Goal: Navigation & Orientation: Go to known website

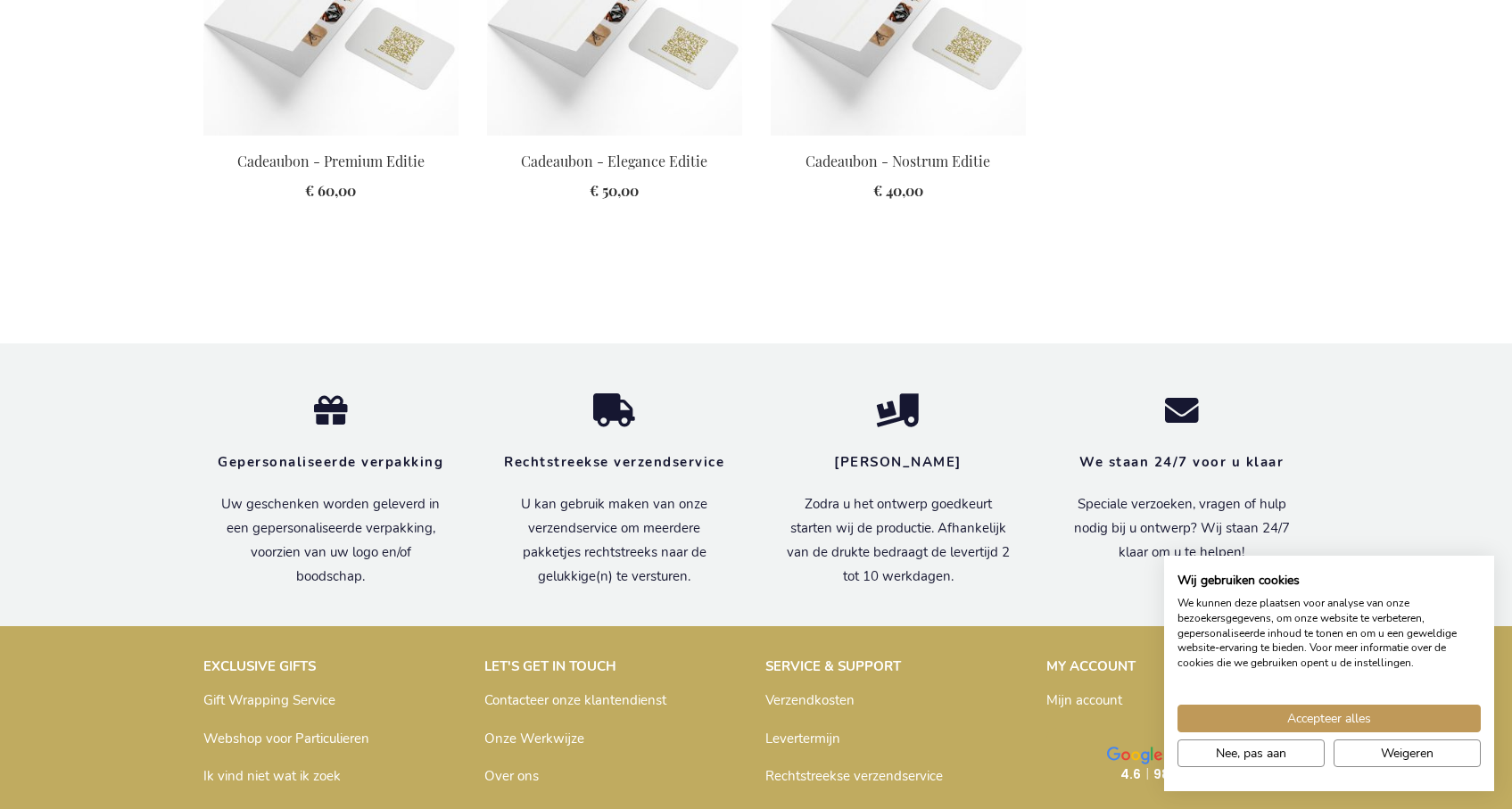
scroll to position [1761, 0]
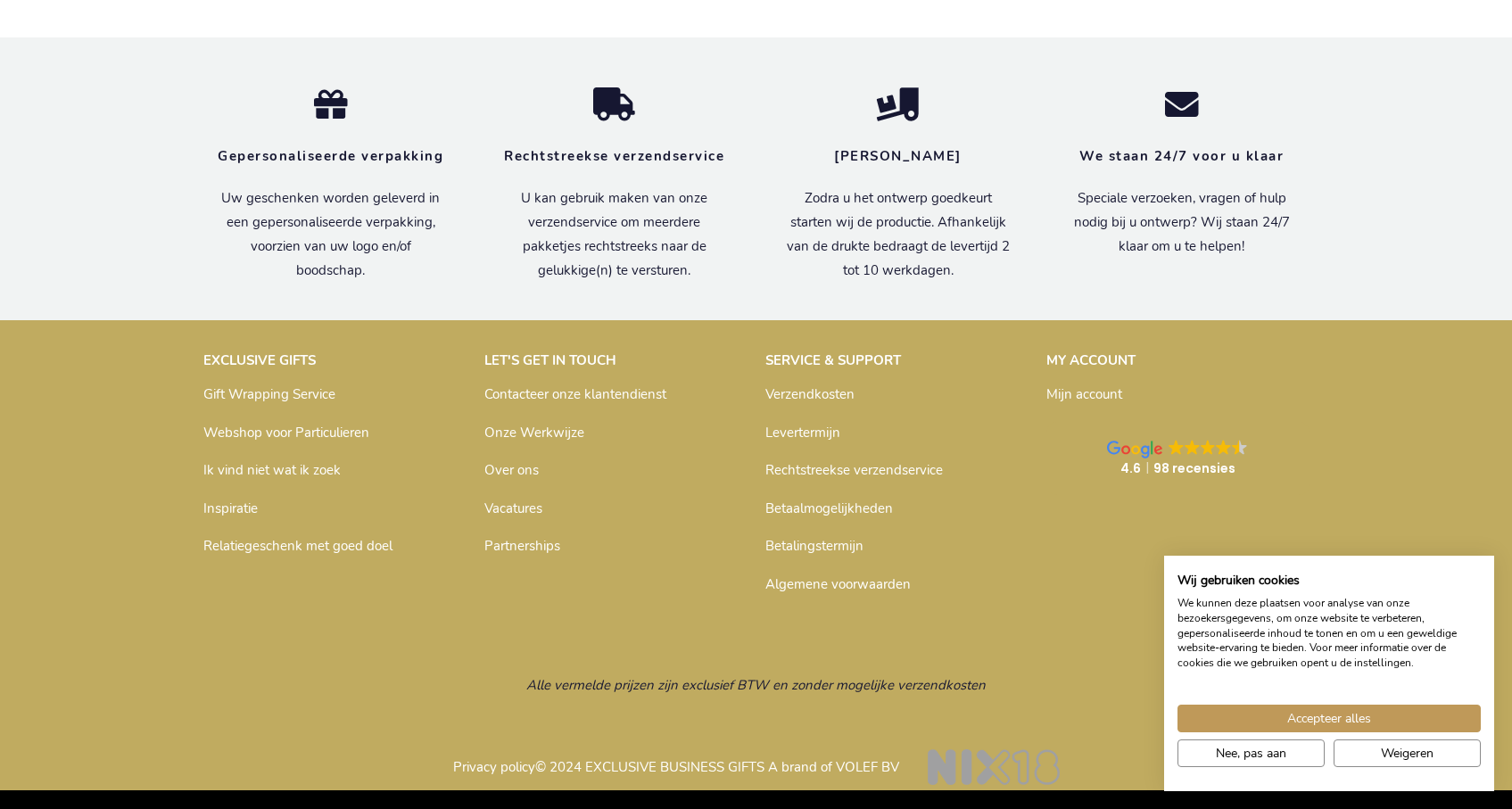
click at [1273, 702] on div "Accepteer alles Nee, pas aan Weigeren" at bounding box center [1329, 726] width 330 height 96
click at [1280, 706] on button "Accepteer alles" at bounding box center [1328, 718] width 303 height 28
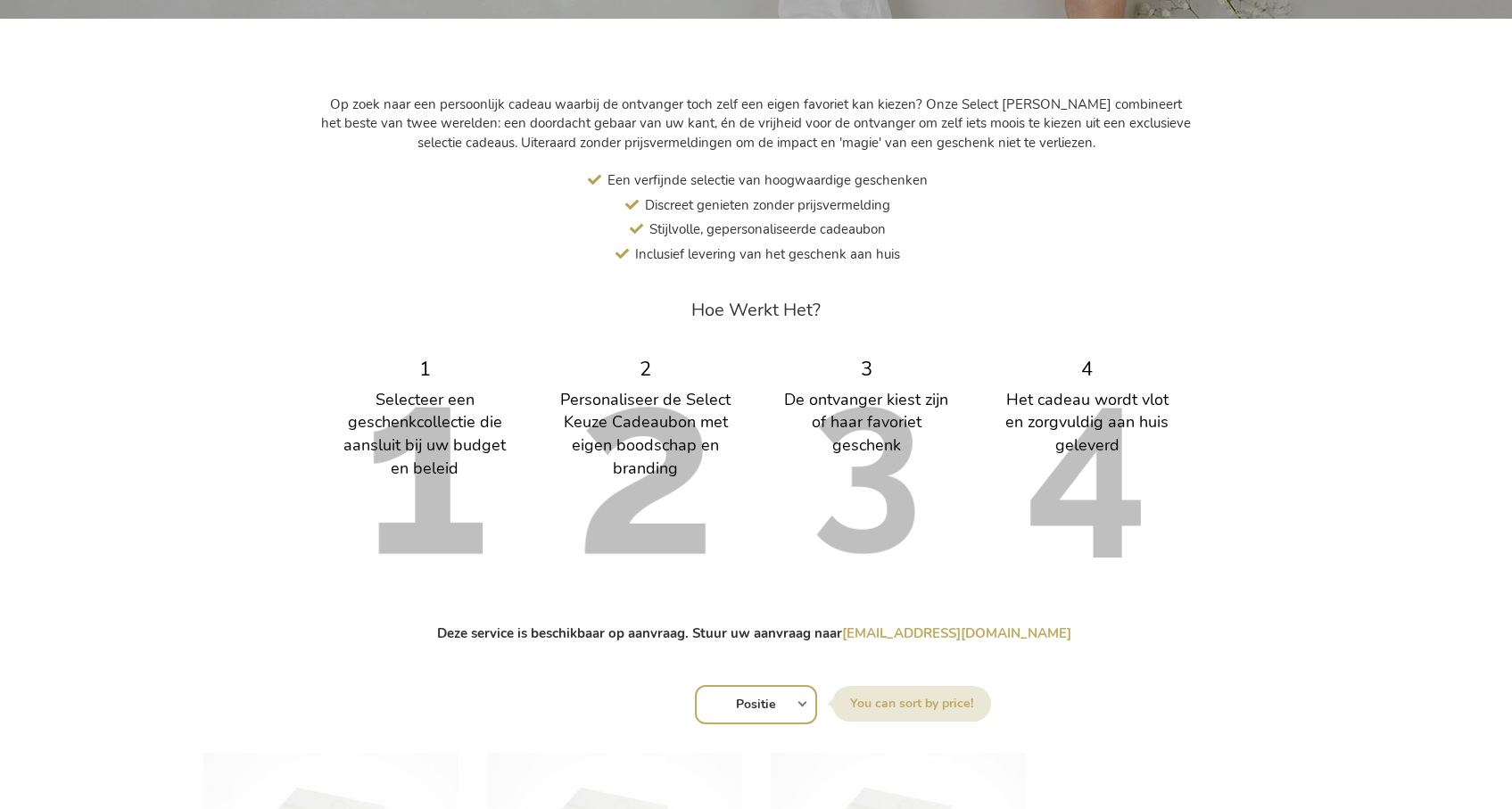
scroll to position [0, 0]
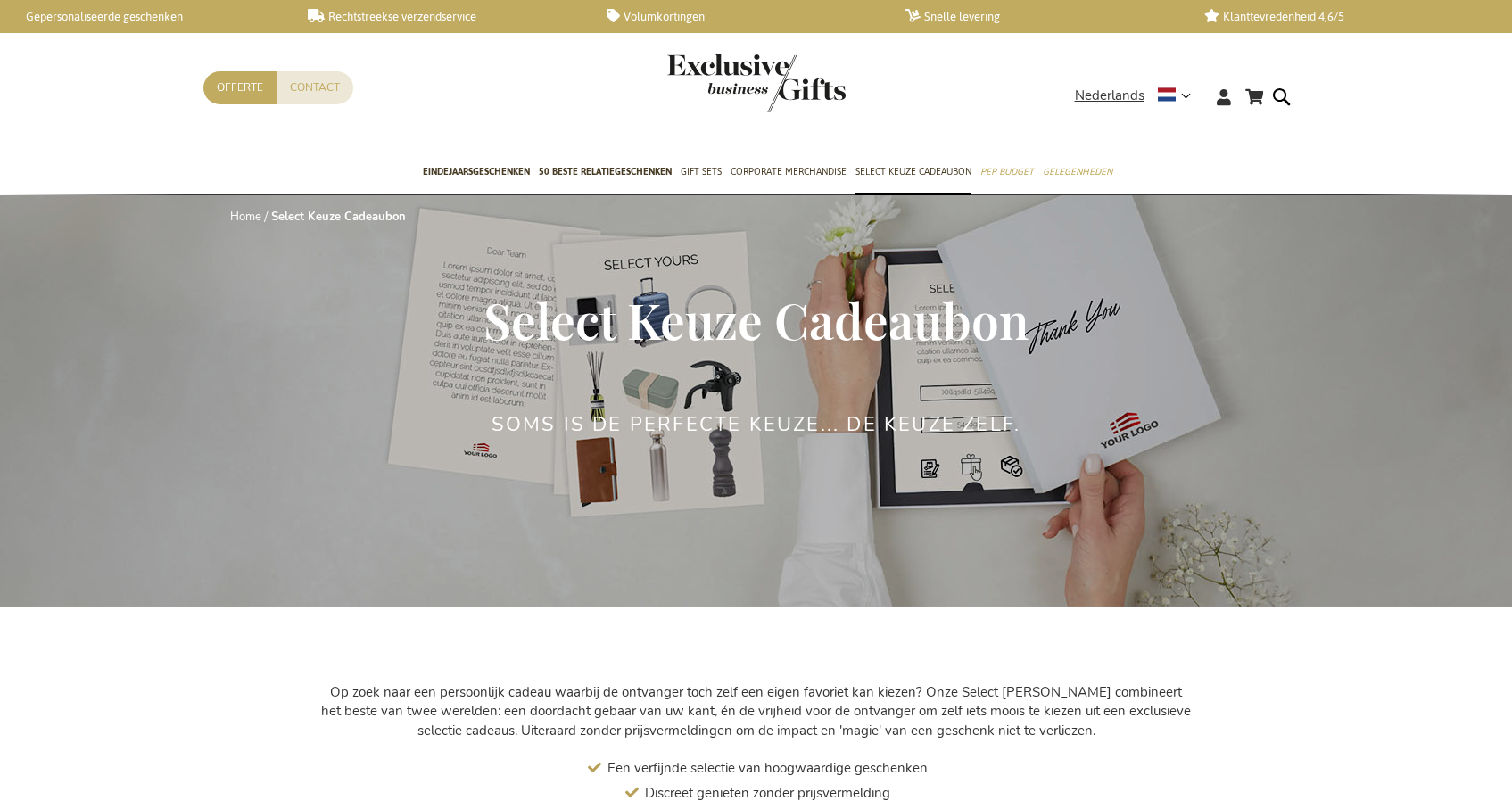
click at [722, 85] on img "store logo" at bounding box center [756, 83] width 178 height 59
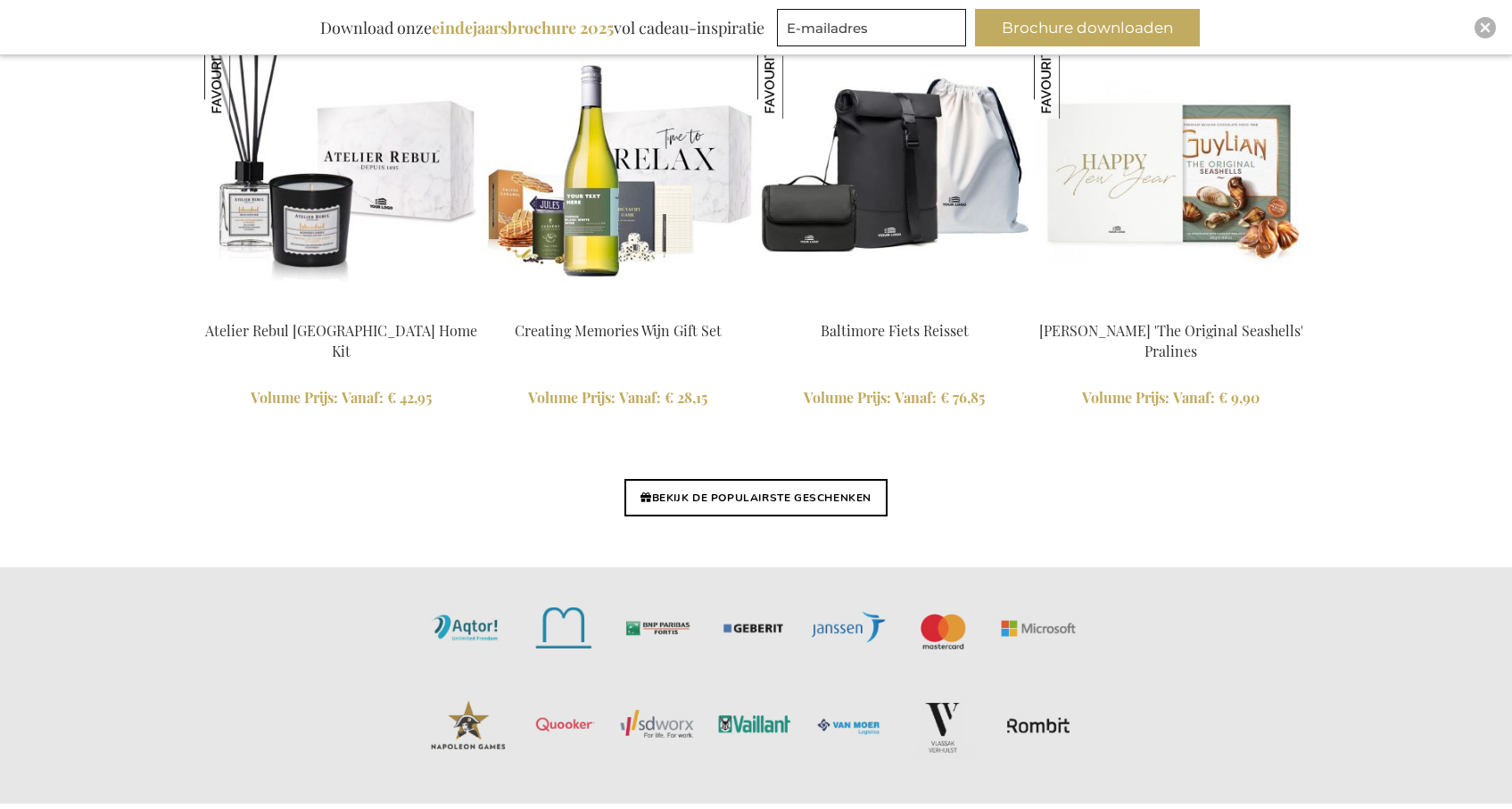
scroll to position [4236, 0]
